Goal: Task Accomplishment & Management: Manage account settings

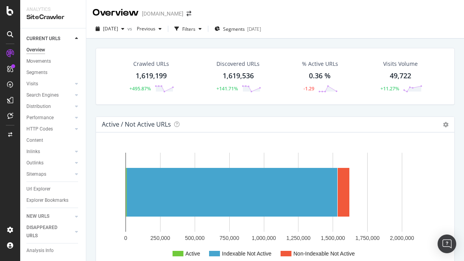
click at [216, 109] on div "Crawled URLs 1,619,199 +495.87% Discovered URLs 1,619,536 +141.71% % Active URL…" at bounding box center [275, 82] width 367 height 68
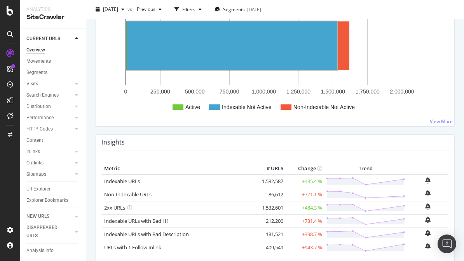
scroll to position [189, 0]
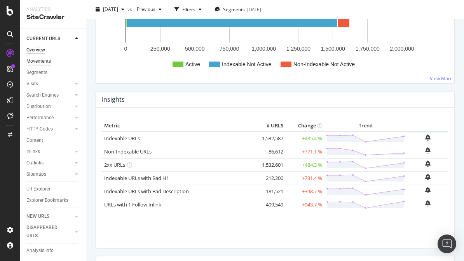
click at [37, 61] on div "Movements" at bounding box center [38, 61] width 25 height 8
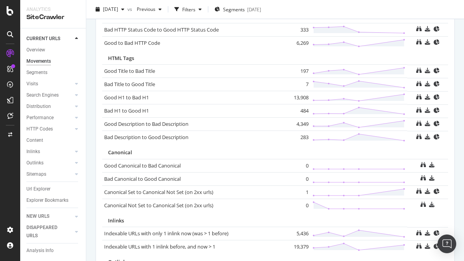
scroll to position [813, 0]
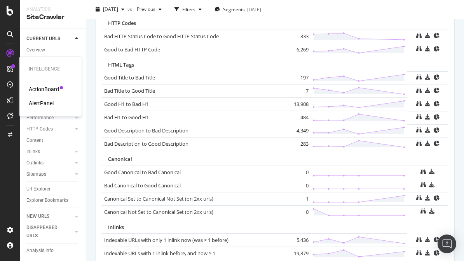
click at [50, 90] on div "ActionBoard" at bounding box center [44, 89] width 30 height 8
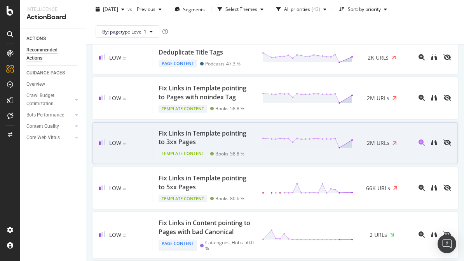
scroll to position [718, 0]
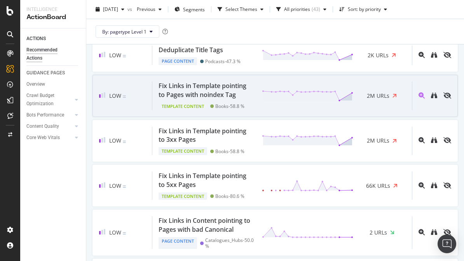
click at [229, 84] on div "Fix Links in Template pointing to Pages with noindex Tag" at bounding box center [206, 90] width 94 height 18
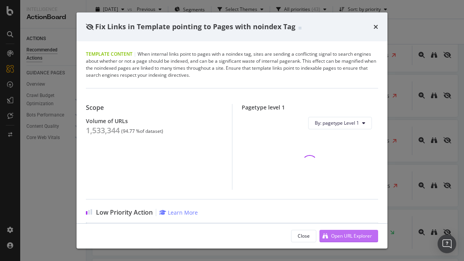
click at [354, 237] on div "Open URL Explorer" at bounding box center [351, 235] width 41 height 7
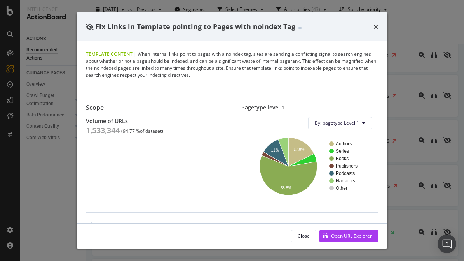
click at [354, 43] on div "Template Content | When internal links point to pages with a noindex tag, sites…" at bounding box center [232, 132] width 311 height 182
click at [377, 25] on icon "times" at bounding box center [376, 27] width 5 height 6
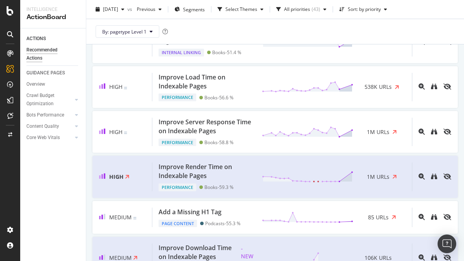
scroll to position [74, 0]
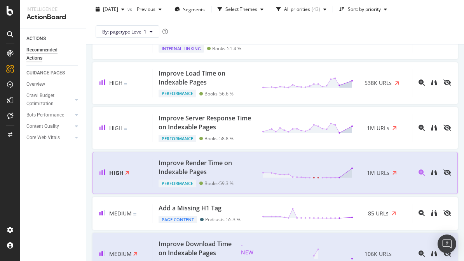
click at [256, 180] on div "Improve Render Time on Indexable Pages Performance Books - 59.3 % 1M URLs" at bounding box center [282, 172] width 260 height 28
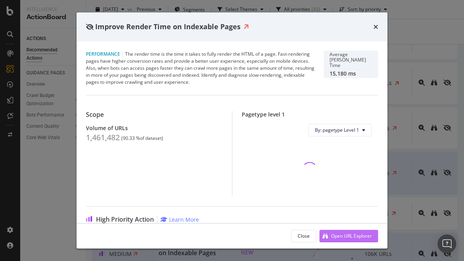
click at [349, 238] on div "Open URL Explorer" at bounding box center [351, 235] width 41 height 7
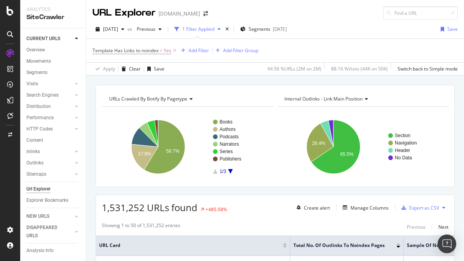
click at [260, 77] on div "URLs Crawled By Botify By pagetype Chart (by Value) Table Expand Export as CSV …" at bounding box center [275, 84] width 378 height 19
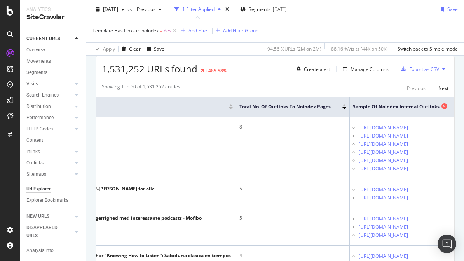
scroll to position [137, 0]
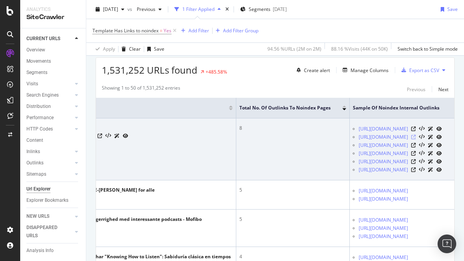
click at [412, 137] on icon at bounding box center [414, 137] width 5 height 5
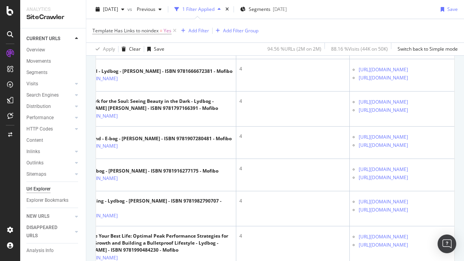
scroll to position [641, 0]
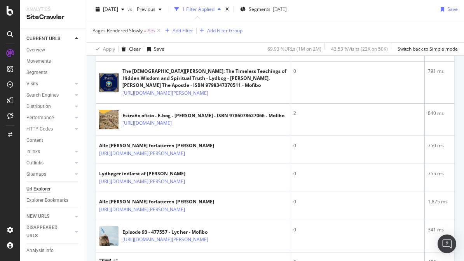
scroll to position [1097, 0]
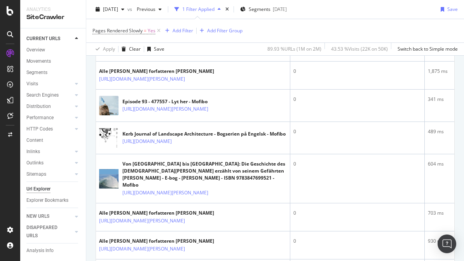
drag, startPoint x: 340, startPoint y: 81, endPoint x: 340, endPoint y: 120, distance: 38.9
click at [340, 33] on td "0" at bounding box center [358, 19] width 135 height 28
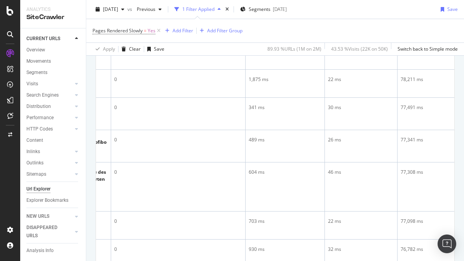
scroll to position [0, 0]
click at [80, 95] on div at bounding box center [77, 95] width 8 height 8
click at [78, 95] on icon at bounding box center [76, 94] width 3 height 5
click at [78, 104] on icon at bounding box center [76, 105] width 3 height 5
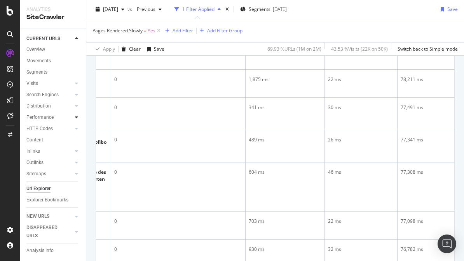
click at [76, 114] on div at bounding box center [77, 117] width 8 height 8
click at [76, 116] on icon at bounding box center [76, 117] width 3 height 5
click at [41, 50] on div "Overview" at bounding box center [35, 50] width 19 height 8
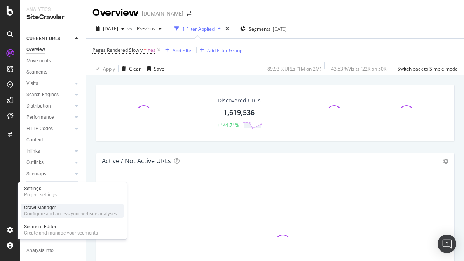
click at [47, 206] on div "Crawl Manager" at bounding box center [70, 207] width 93 height 6
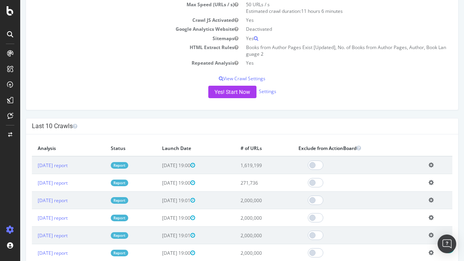
scroll to position [123, 0]
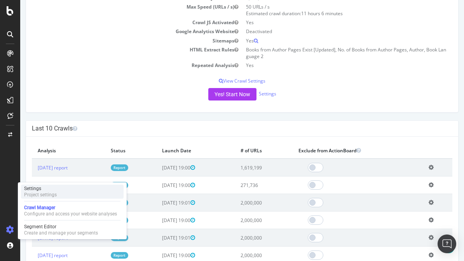
click at [66, 189] on div "Settings Project settings" at bounding box center [72, 191] width 103 height 14
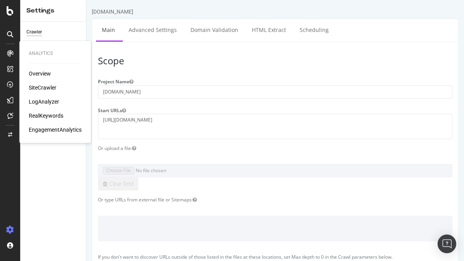
click at [46, 86] on div "SiteCrawler" at bounding box center [43, 88] width 28 height 8
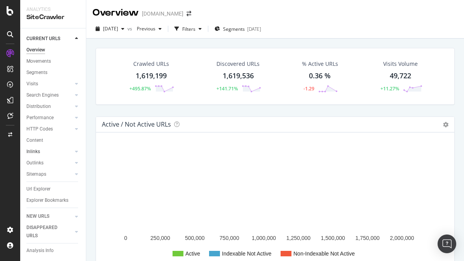
scroll to position [0, 0]
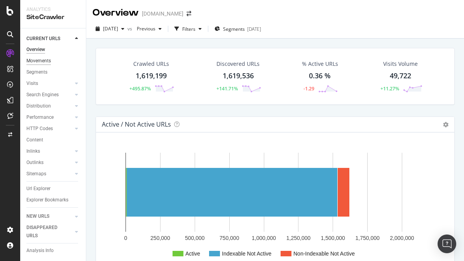
click at [42, 61] on div "Movements" at bounding box center [38, 61] width 25 height 8
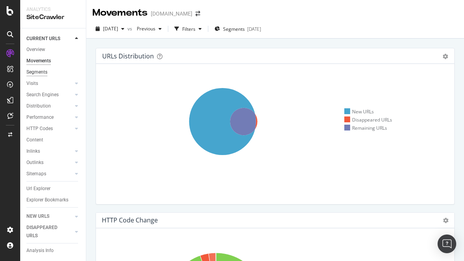
click at [42, 70] on div "Segments" at bounding box center [36, 72] width 21 height 8
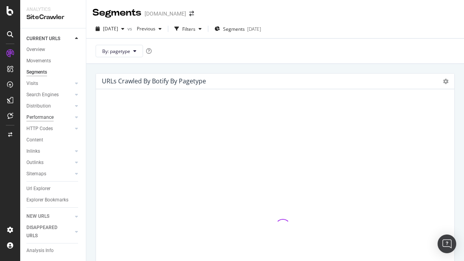
click at [42, 116] on div "Performance" at bounding box center [39, 117] width 27 height 8
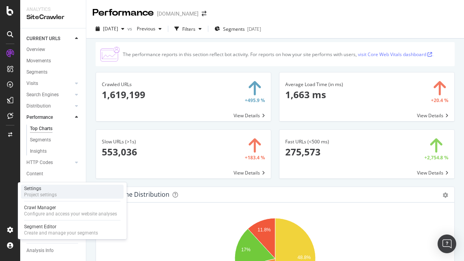
click at [63, 193] on div "Settings Project settings" at bounding box center [72, 191] width 103 height 14
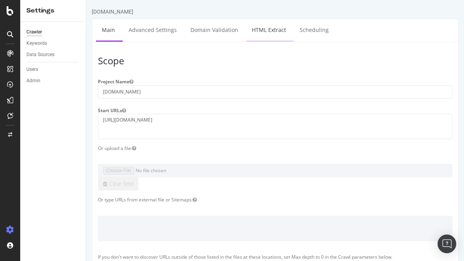
click at [261, 33] on link "HTML Extract" at bounding box center [269, 29] width 46 height 21
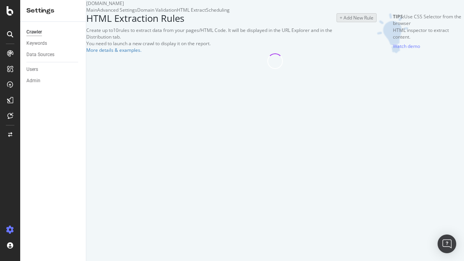
select select "exist"
select select "count"
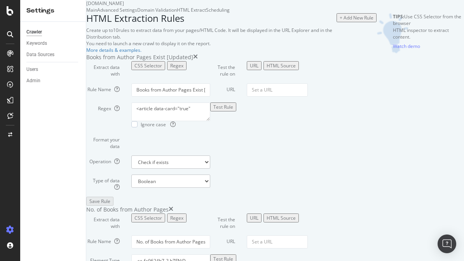
click at [177, 13] on div "Domain Validation" at bounding box center [157, 10] width 40 height 7
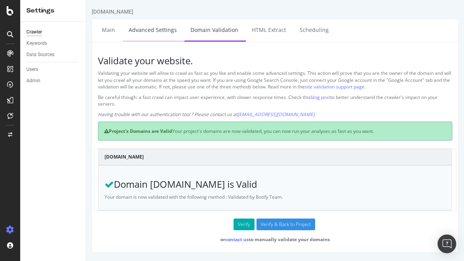
click at [161, 29] on link "Advanced Settings" at bounding box center [153, 29] width 60 height 21
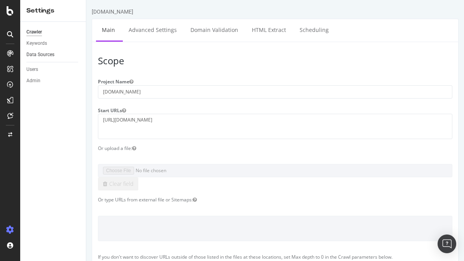
click at [56, 54] on link "Data Sources" at bounding box center [53, 55] width 54 height 8
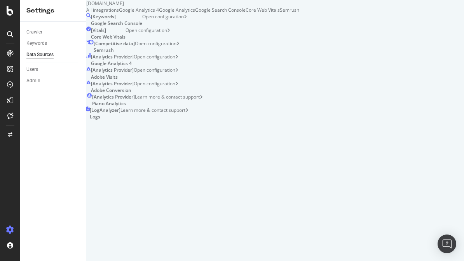
click at [280, 13] on div "Core Web Vitals" at bounding box center [263, 10] width 34 height 7
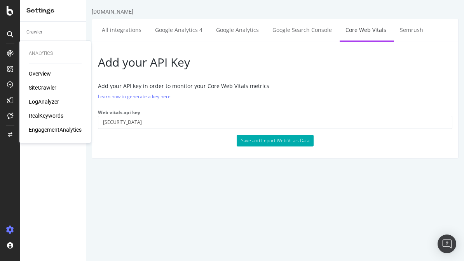
click at [54, 128] on div "EngagementAnalytics" at bounding box center [55, 130] width 53 height 8
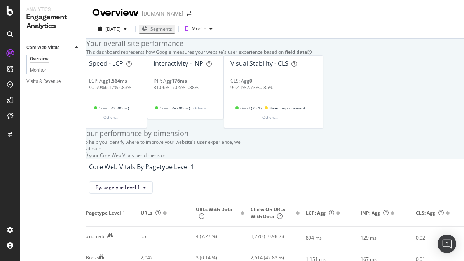
scroll to position [230, 0]
